Goal: Task Accomplishment & Management: Manage account settings

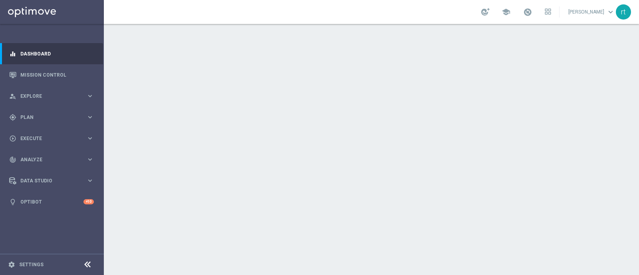
click at [188, 6] on div "school [PERSON_NAME] keyboard_arrow_down rt" at bounding box center [371, 12] width 535 height 24
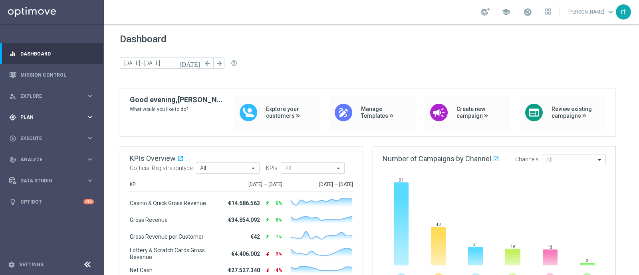
click at [24, 120] on div "gps_fixed Plan" at bounding box center [47, 117] width 77 height 7
click at [34, 135] on link "Target Groups" at bounding box center [52, 134] width 62 height 6
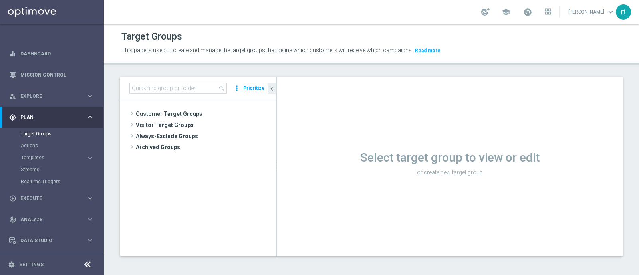
click at [276, 17] on div "school [PERSON_NAME] keyboard_arrow_down rt" at bounding box center [371, 12] width 535 height 24
click at [273, 27] on header "Target Groups This page is used to create and manage the target groups that def…" at bounding box center [371, 44] width 535 height 41
click at [321, 5] on div "school [PERSON_NAME] keyboard_arrow_down rt" at bounding box center [371, 12] width 535 height 24
